Goal: Information Seeking & Learning: Learn about a topic

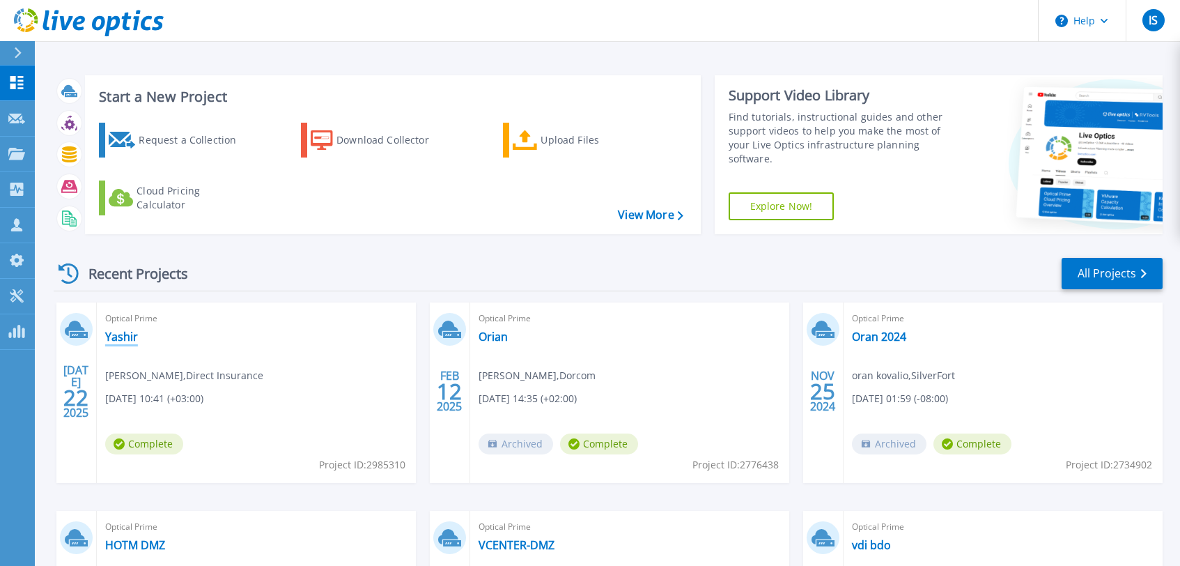
click at [118, 334] on link "Yashir" at bounding box center [121, 336] width 33 height 14
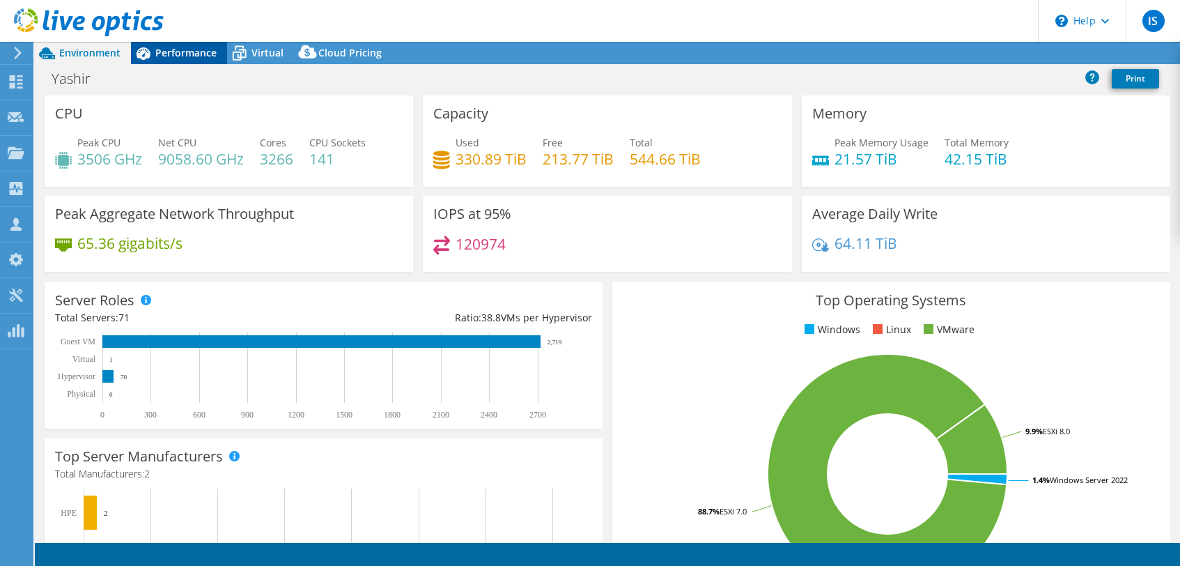
click at [165, 57] on span "Performance" at bounding box center [185, 52] width 61 height 13
select select "USD"
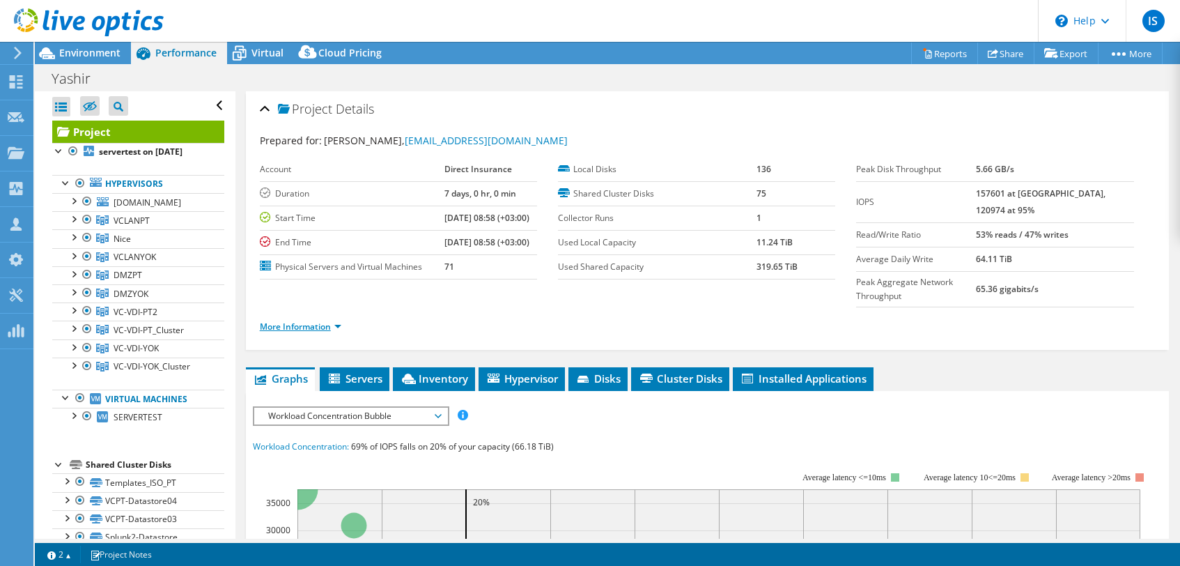
click at [309, 320] on link "More Information" at bounding box center [300, 326] width 81 height 12
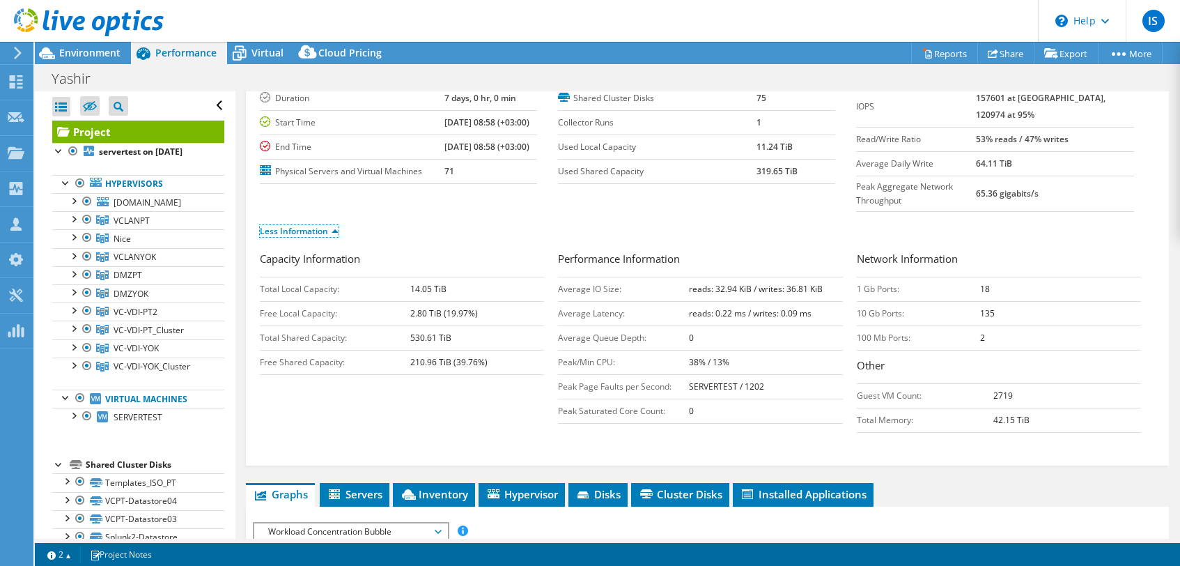
scroll to position [93, 0]
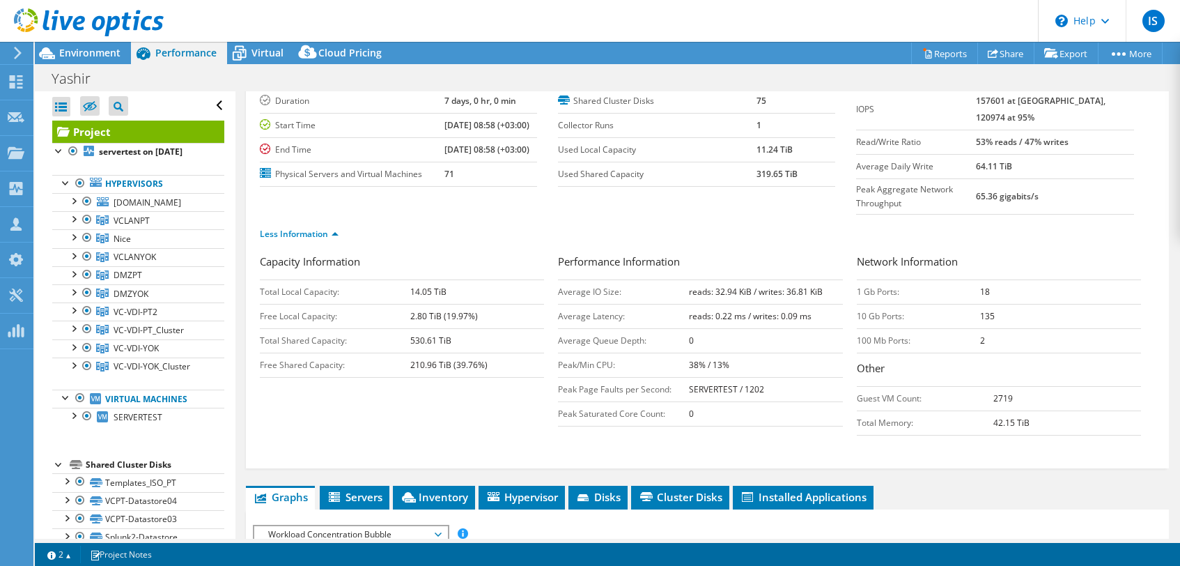
drag, startPoint x: 684, startPoint y: 290, endPoint x: 817, endPoint y: 289, distance: 133.0
click at [817, 304] on tr "Average Latency: reads: 0.22 ms / writes: 0.09 ms" at bounding box center [700, 316] width 284 height 24
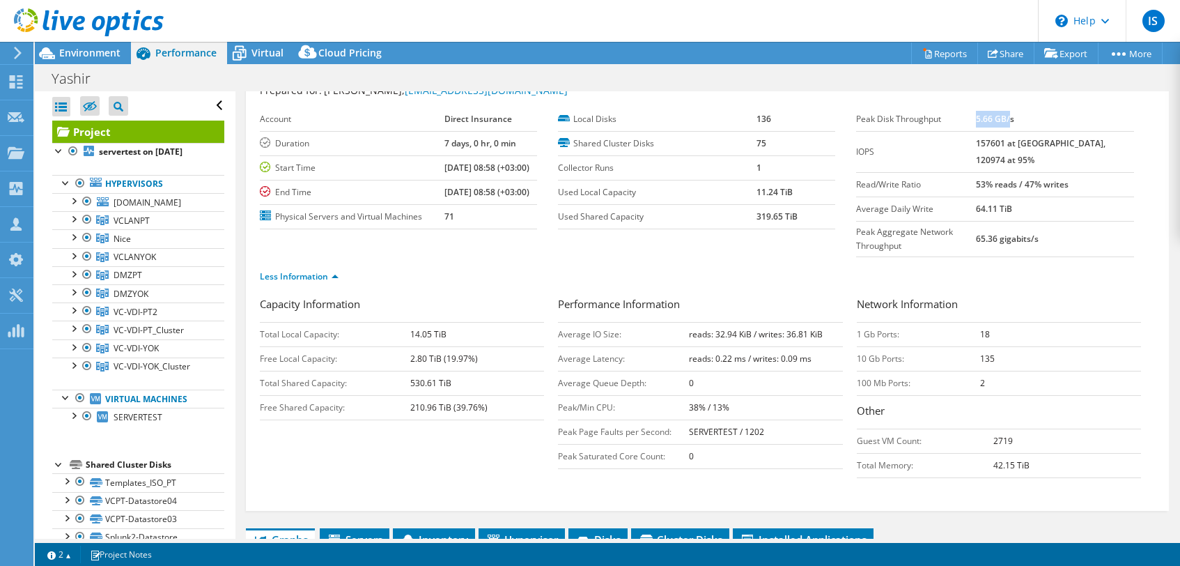
scroll to position [52, 0]
drag, startPoint x: 1010, startPoint y: 123, endPoint x: 1045, endPoint y: 123, distance: 34.8
click at [1014, 123] on b "5.66 GB/s" at bounding box center [995, 117] width 38 height 12
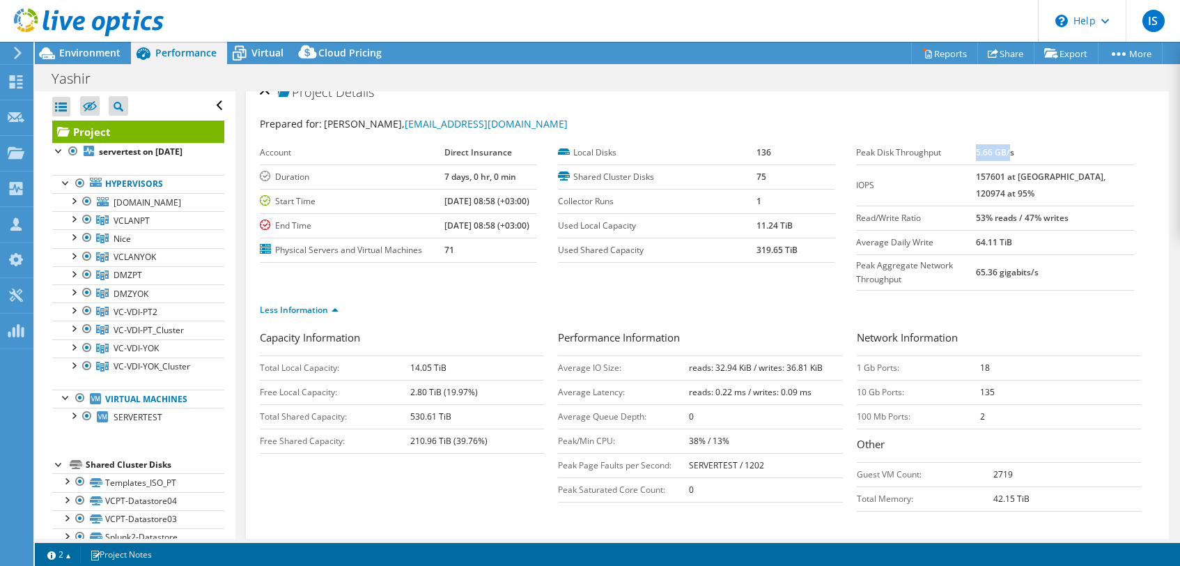
scroll to position [18, 0]
click at [1040, 297] on ul "Less Information" at bounding box center [707, 306] width 895 height 19
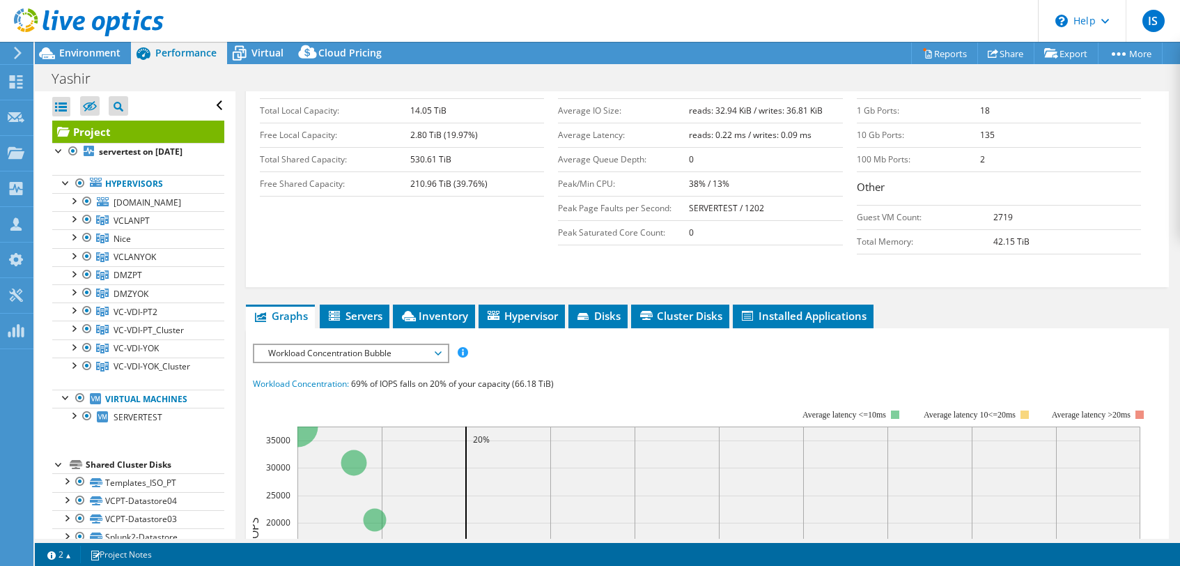
scroll to position [329, 0]
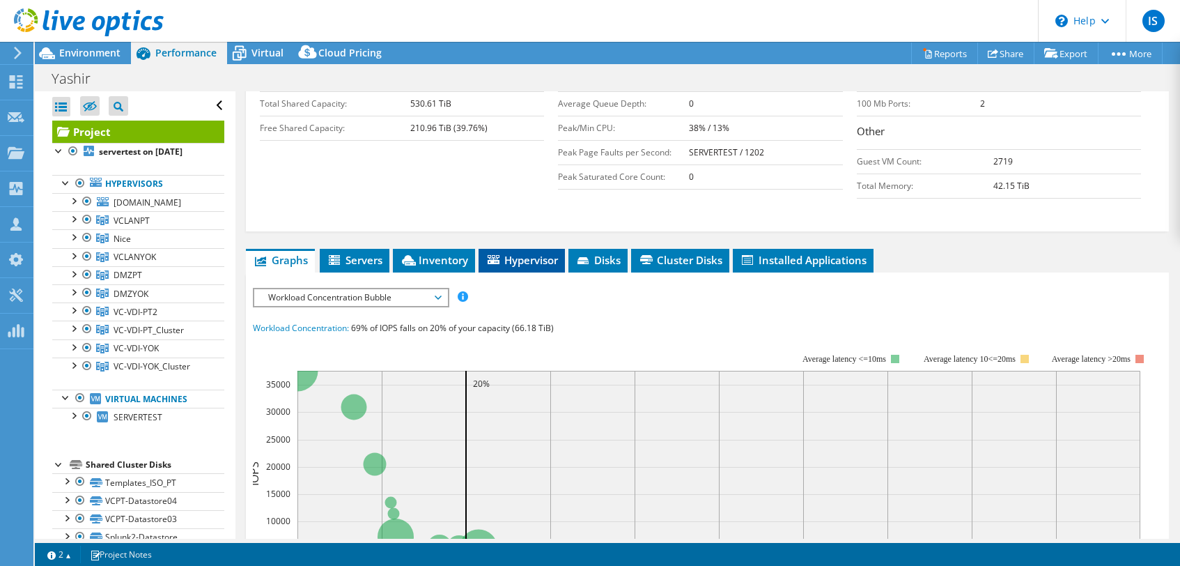
click at [515, 253] on span "Hypervisor" at bounding box center [521, 260] width 72 height 14
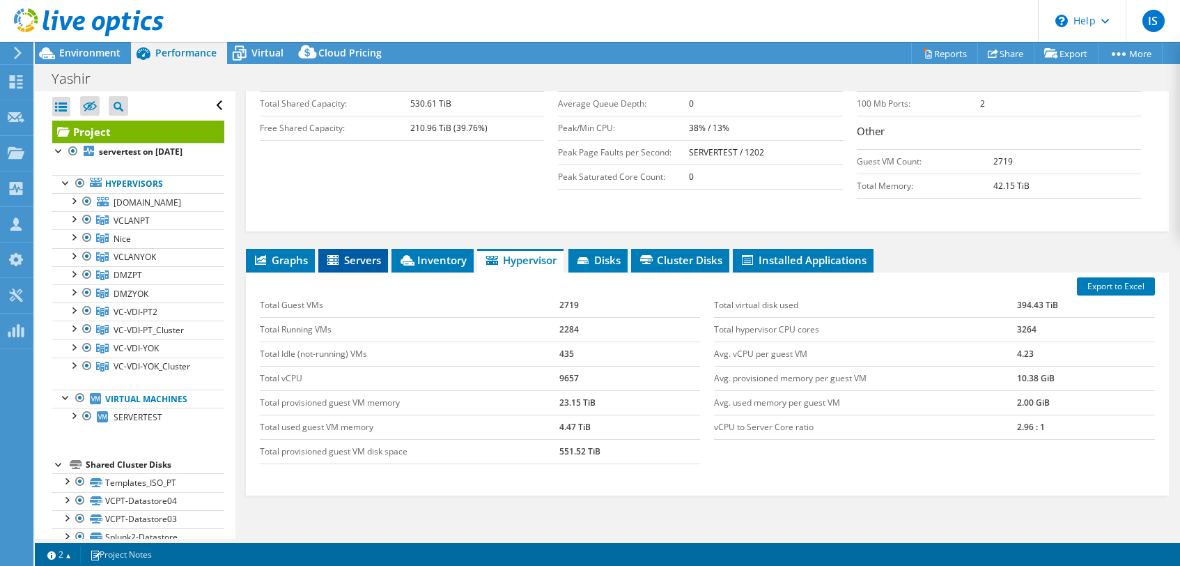
click at [351, 253] on span "Servers" at bounding box center [353, 260] width 56 height 14
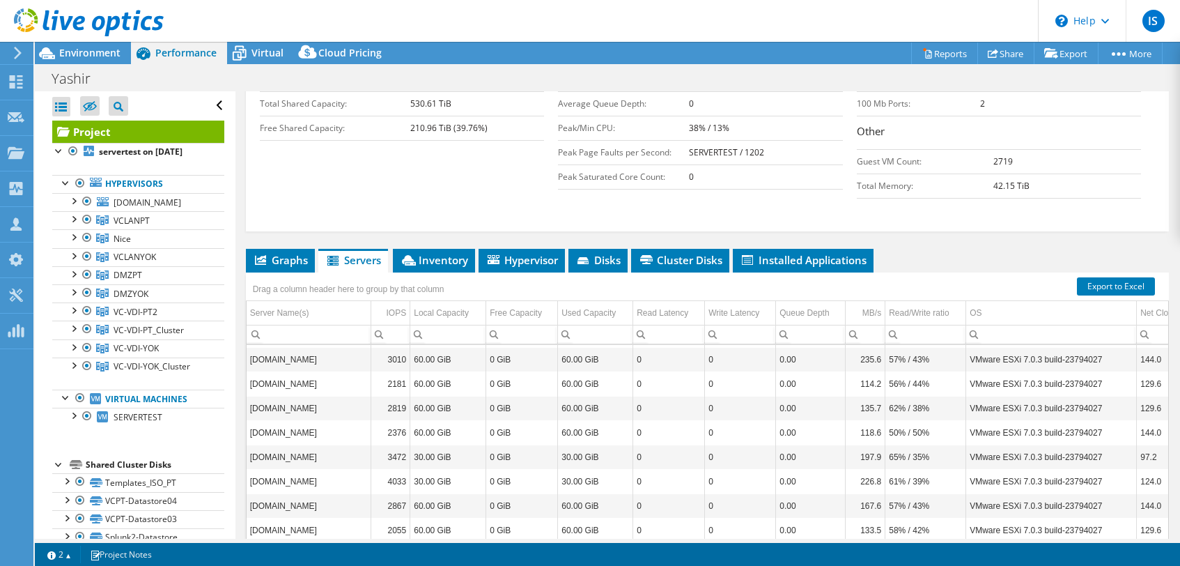
scroll to position [1509, 0]
